Goal: Task Accomplishment & Management: Use online tool/utility

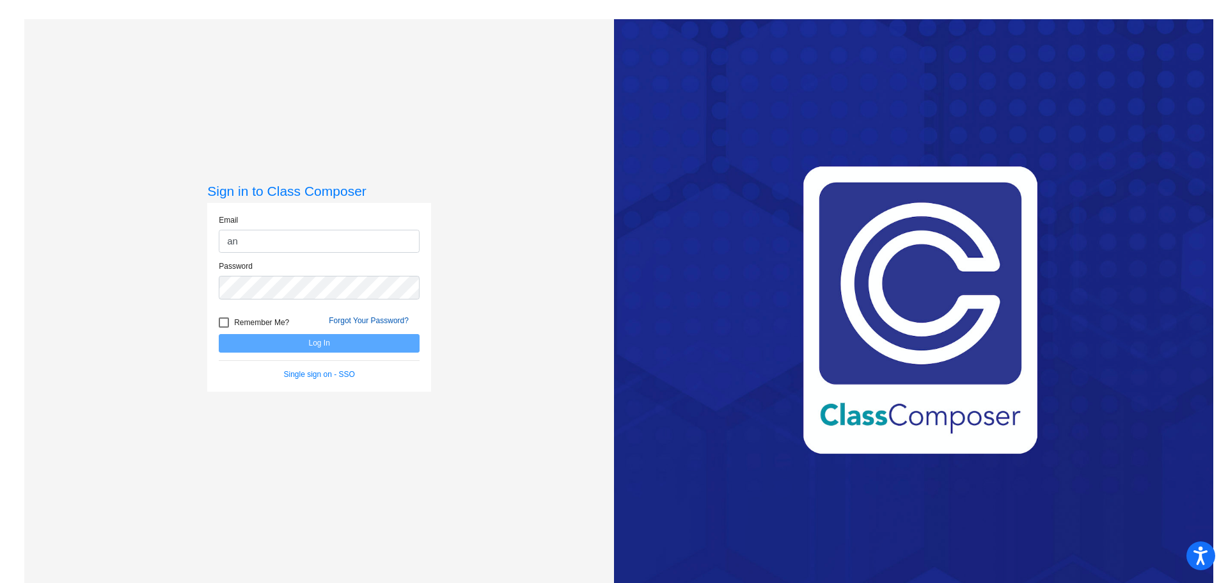
type input "[EMAIL_ADDRESS][DOMAIN_NAME]"
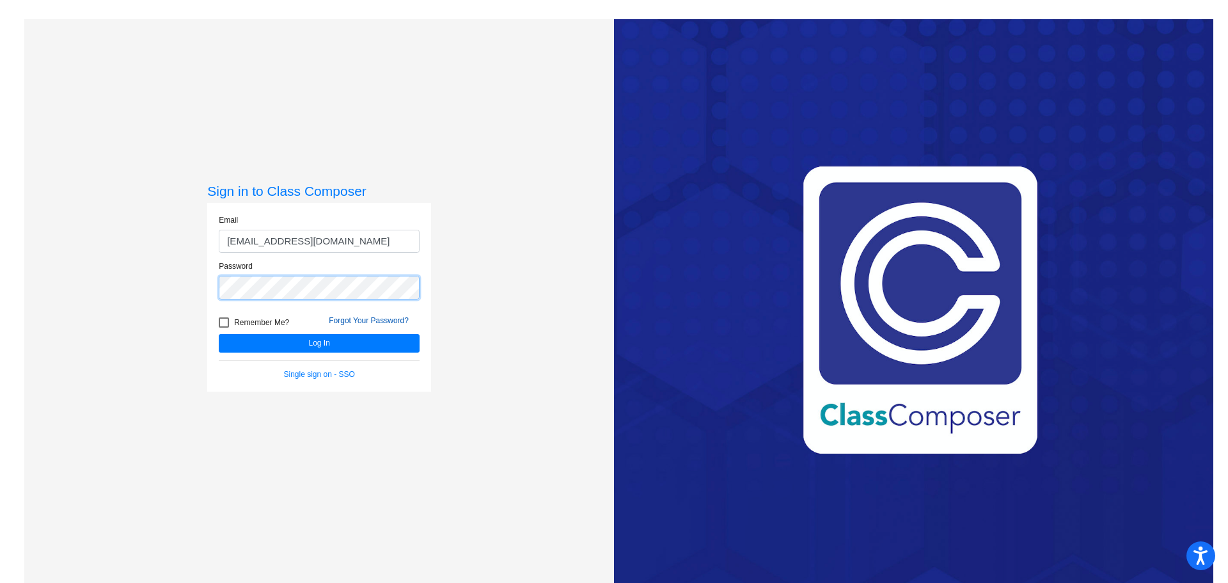
click at [219, 334] on button "Log In" at bounding box center [319, 343] width 201 height 19
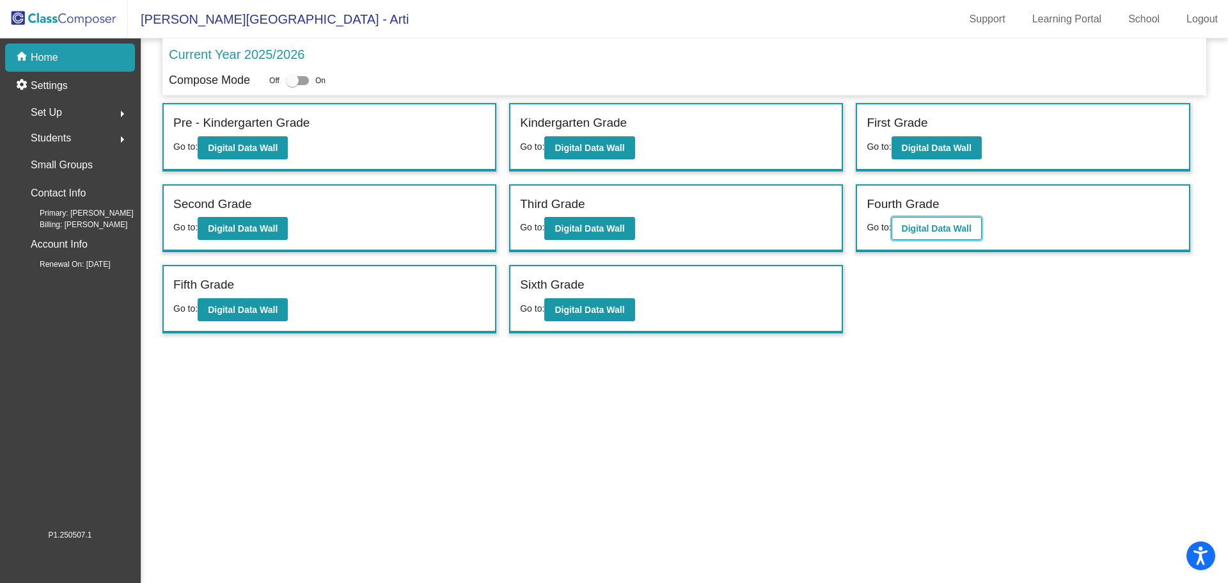
click at [959, 235] on button "Digital Data Wall" at bounding box center [937, 228] width 90 height 23
click at [228, 317] on button "Digital Data Wall" at bounding box center [243, 309] width 90 height 23
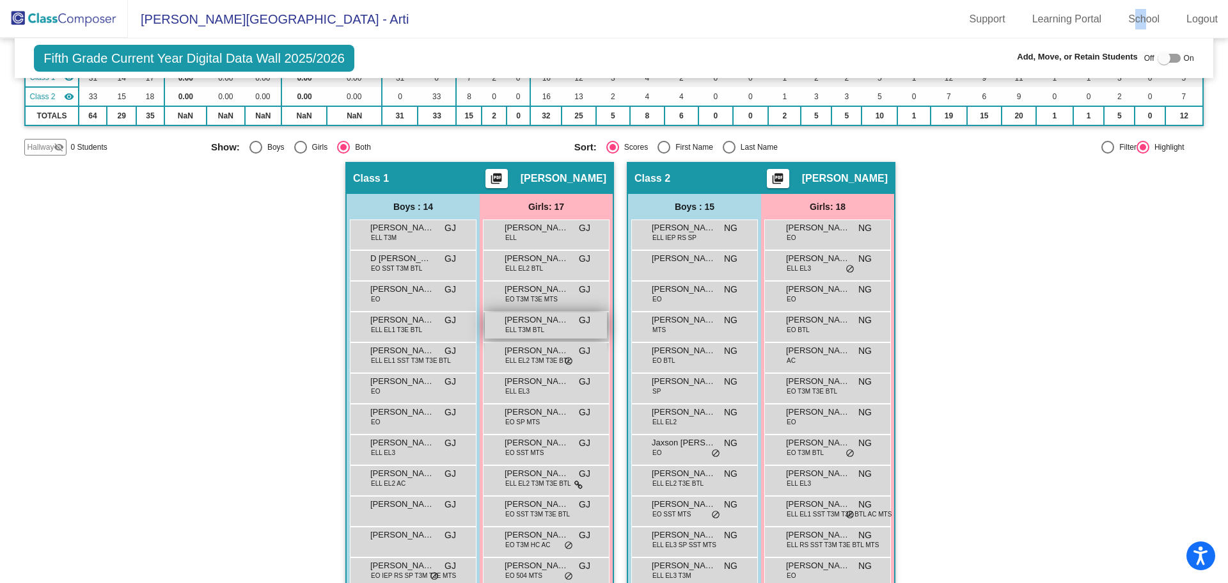
scroll to position [192, 0]
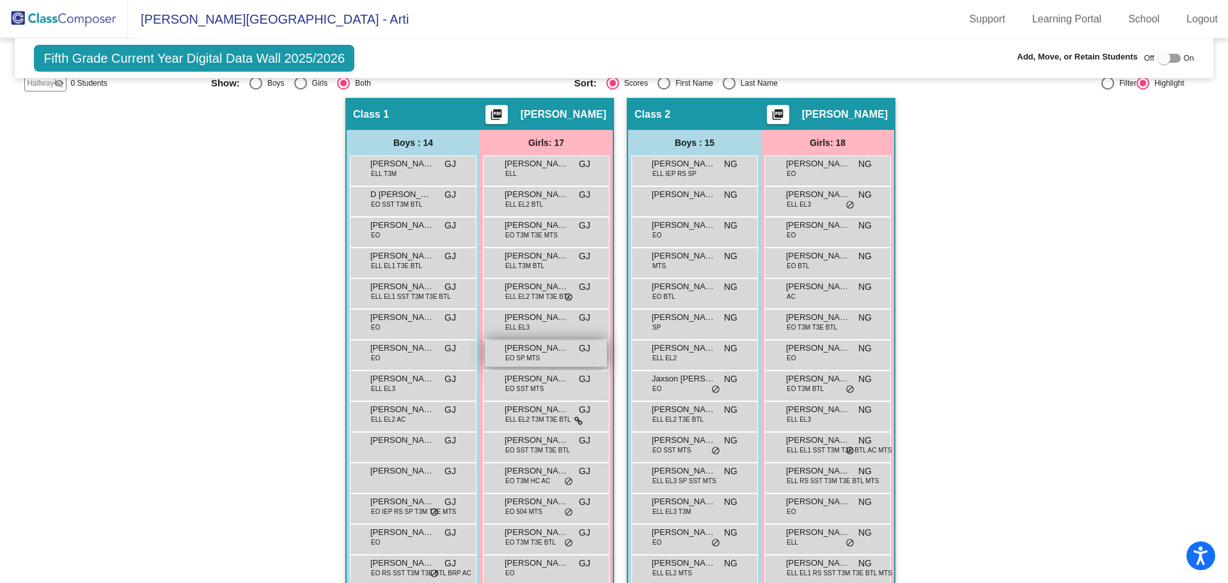
click at [525, 348] on span "[PERSON_NAME]" at bounding box center [537, 348] width 64 height 13
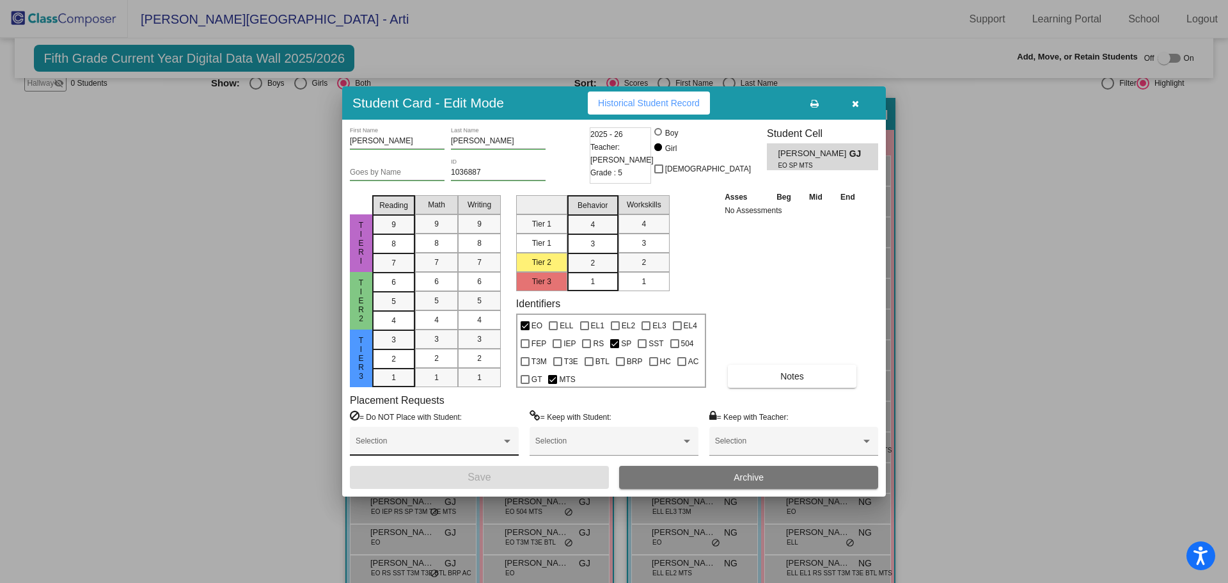
click at [446, 436] on div "Selection" at bounding box center [434, 443] width 157 height 23
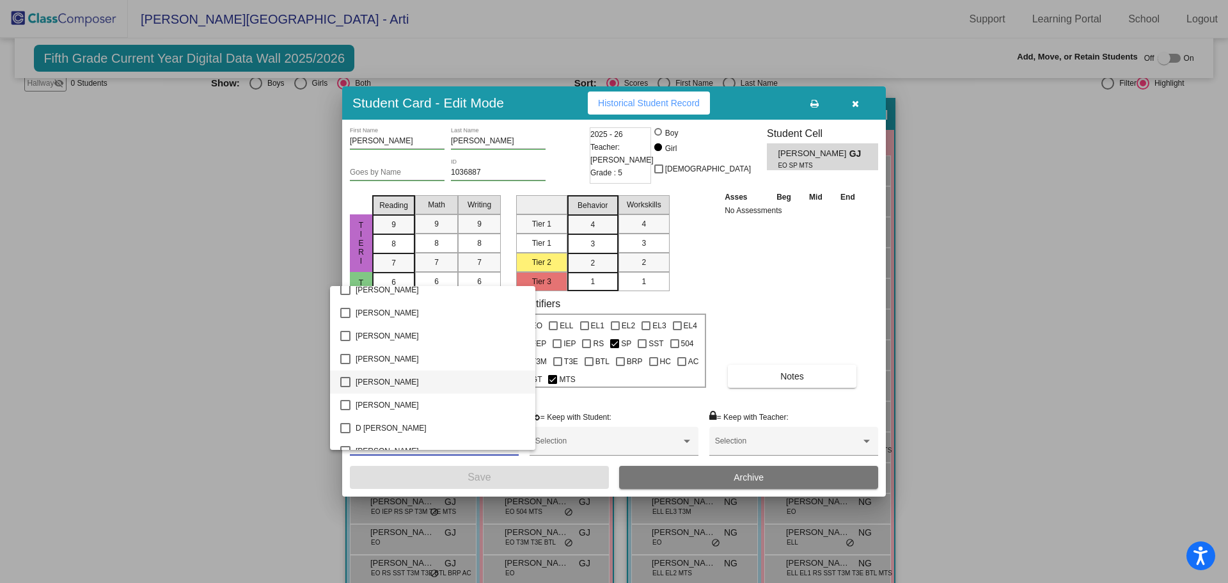
click at [348, 383] on mat-pseudo-checkbox at bounding box center [345, 382] width 10 height 10
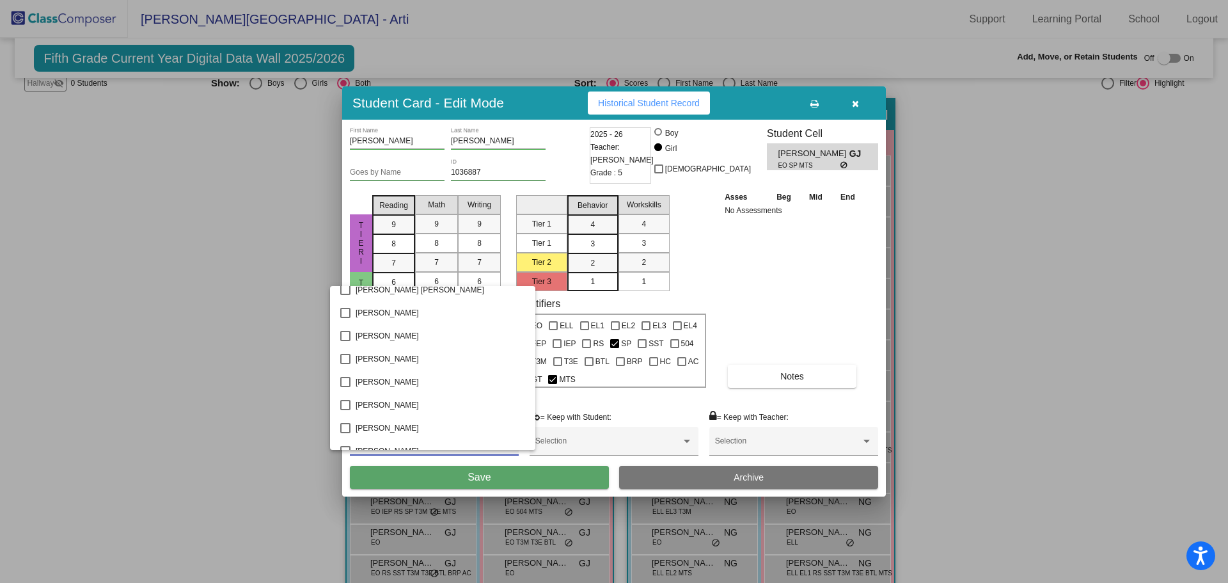
scroll to position [895, 0]
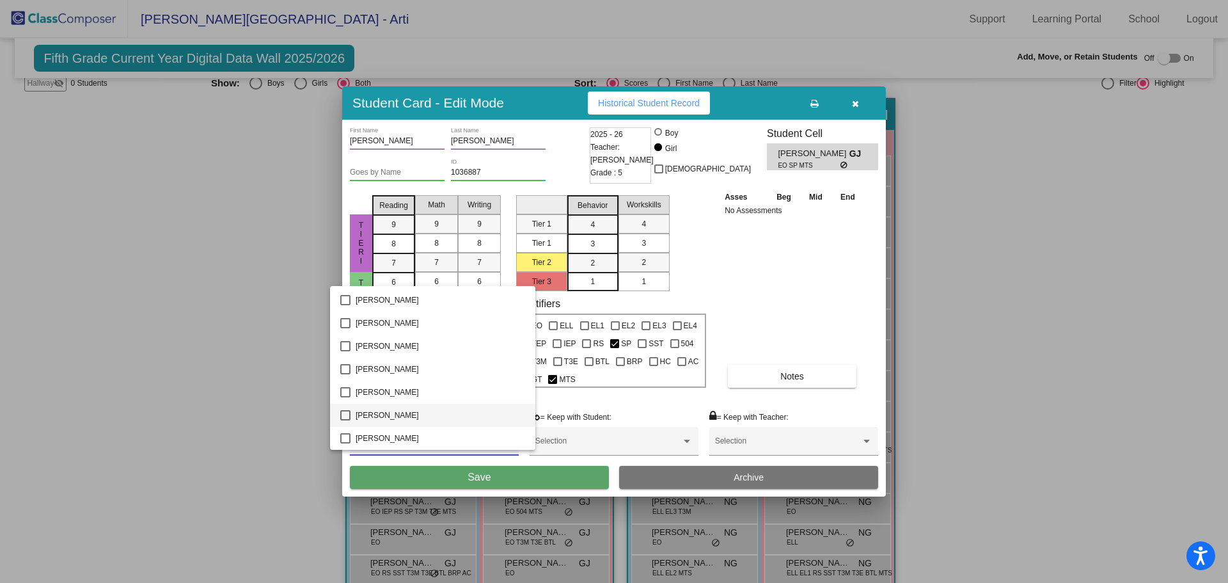
click at [348, 420] on mat-option "[PERSON_NAME]" at bounding box center [432, 415] width 205 height 23
click at [450, 486] on div at bounding box center [614, 291] width 1228 height 583
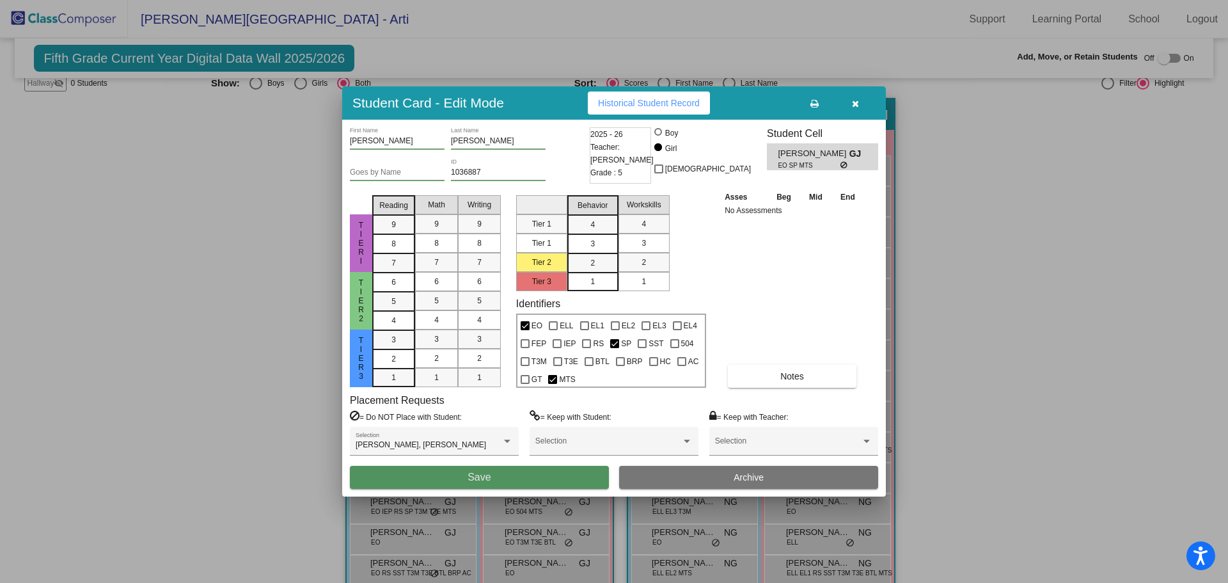
click at [446, 481] on button "Save" at bounding box center [479, 477] width 259 height 23
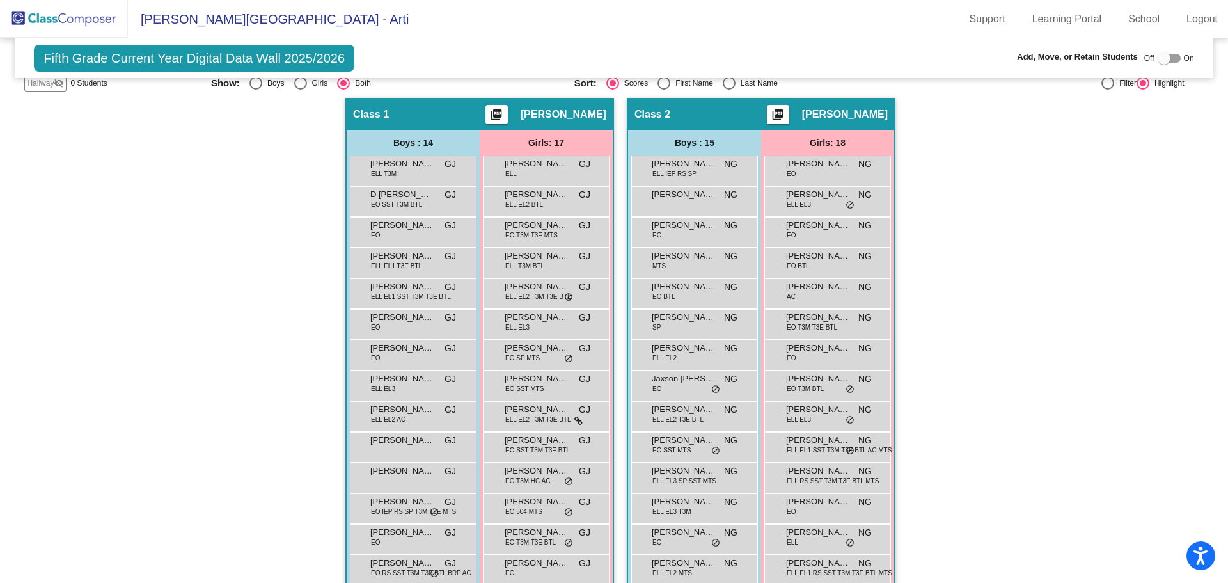
scroll to position [0, 0]
